Goal: Use online tool/utility: Utilize a website feature to perform a specific function

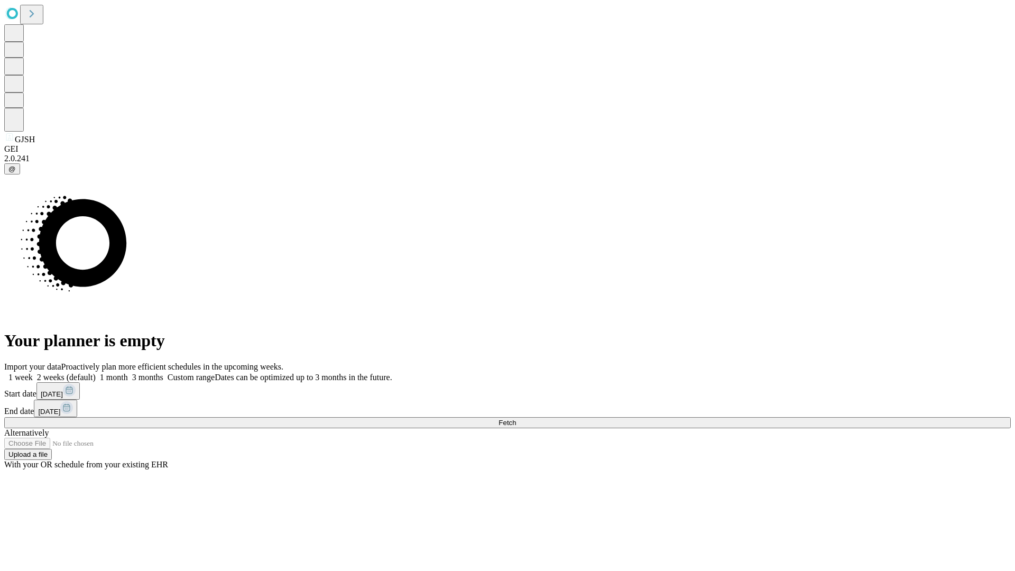
click at [516, 419] on span "Fetch" at bounding box center [506, 423] width 17 height 8
